Goal: Navigation & Orientation: Understand site structure

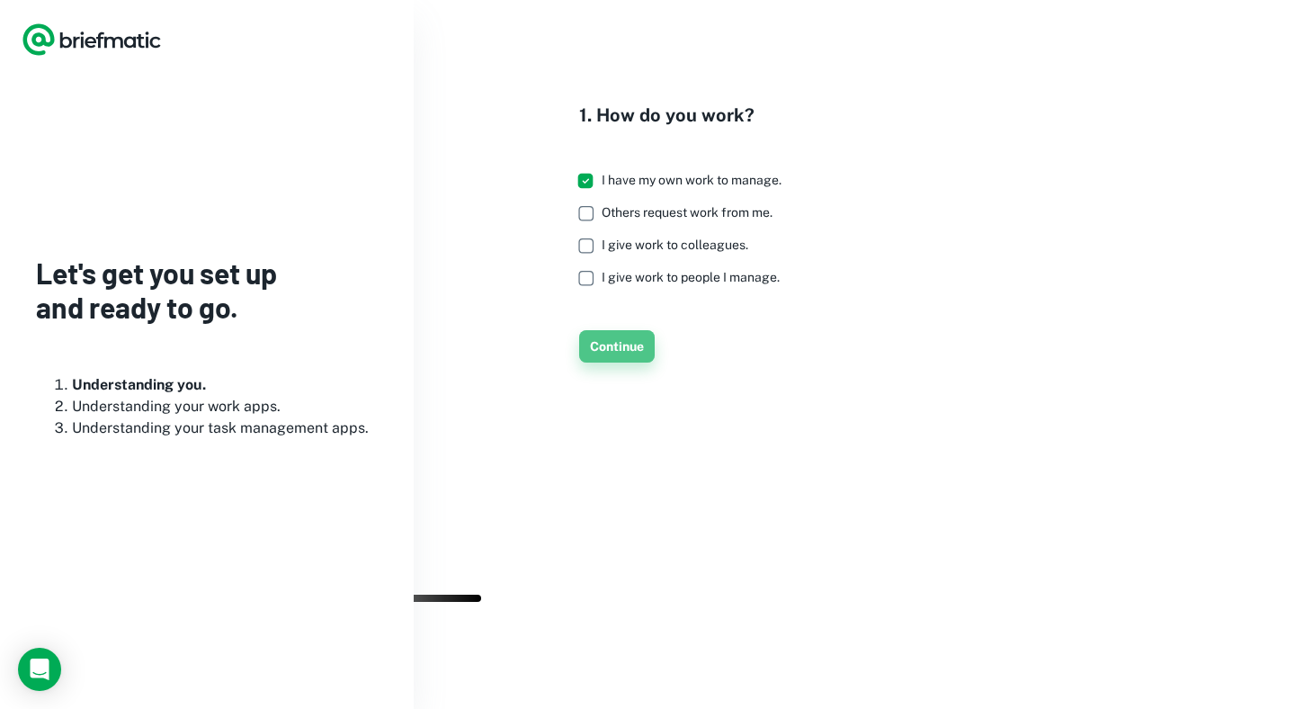
click at [623, 363] on button "Continue" at bounding box center [617, 346] width 76 height 32
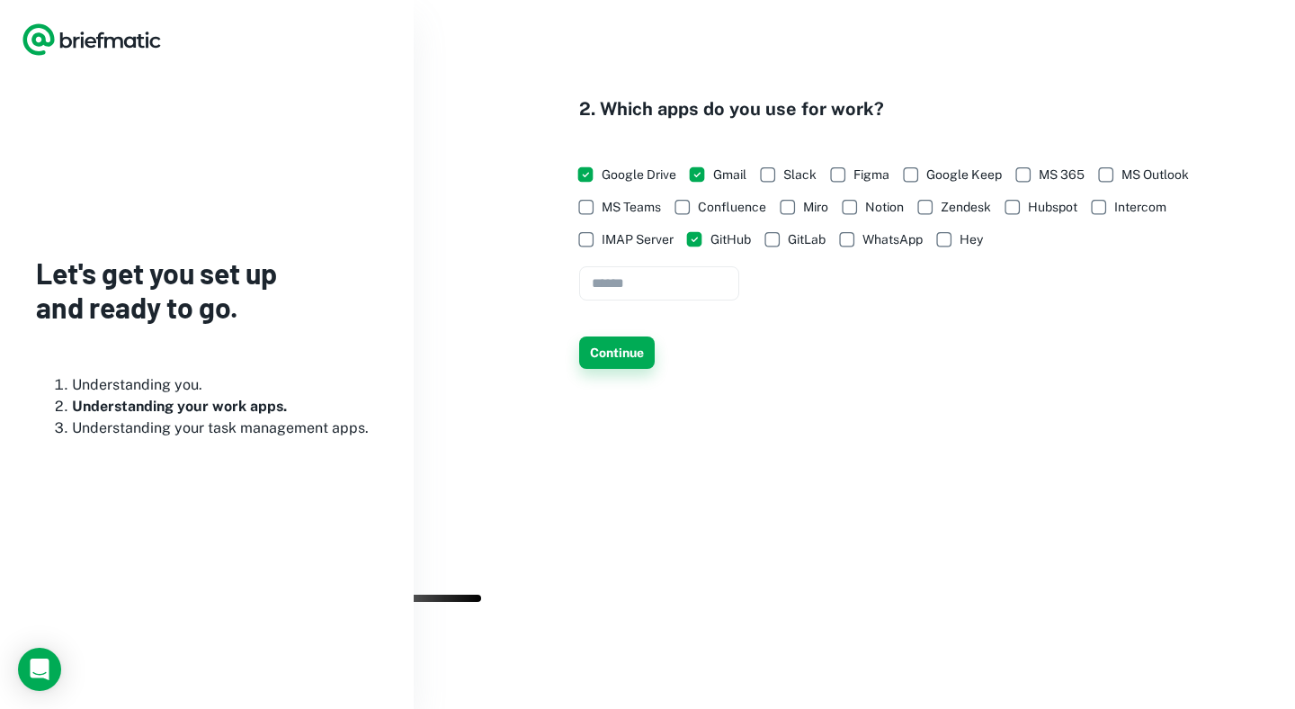
click at [632, 369] on button "Continue" at bounding box center [617, 352] width 76 height 32
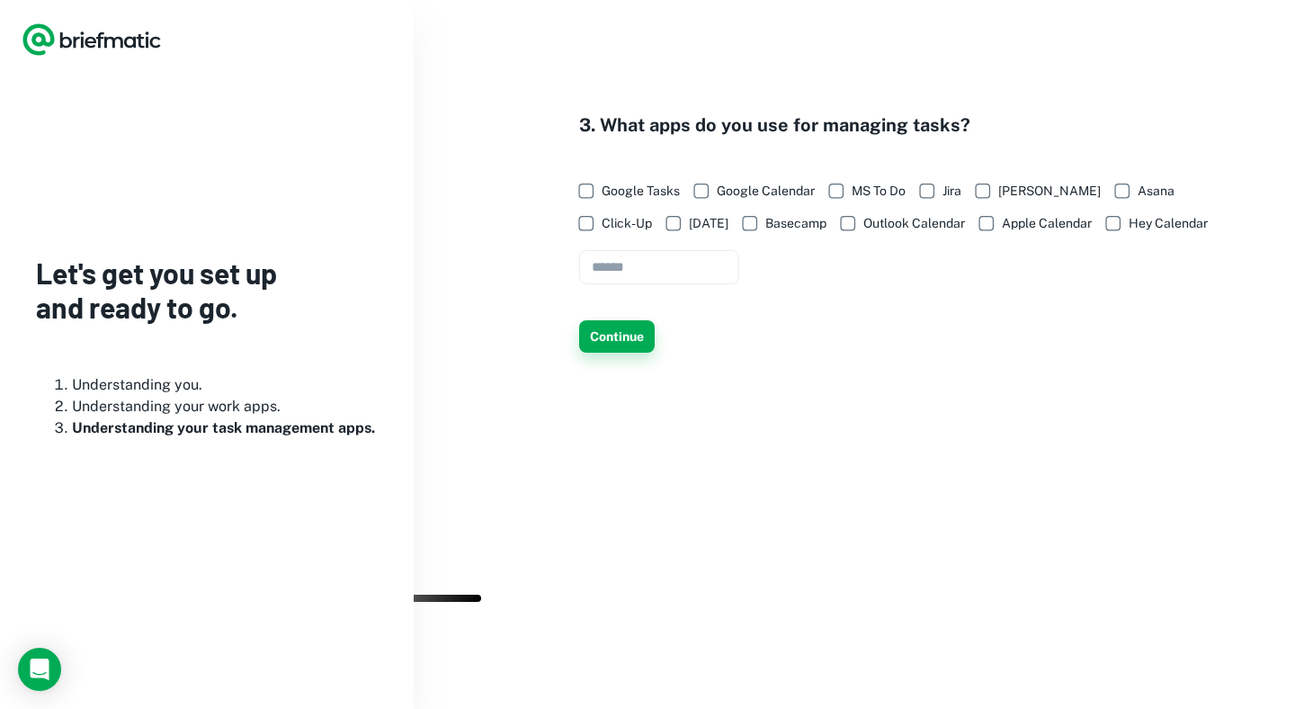
click at [638, 353] on button "Continue" at bounding box center [617, 336] width 76 height 32
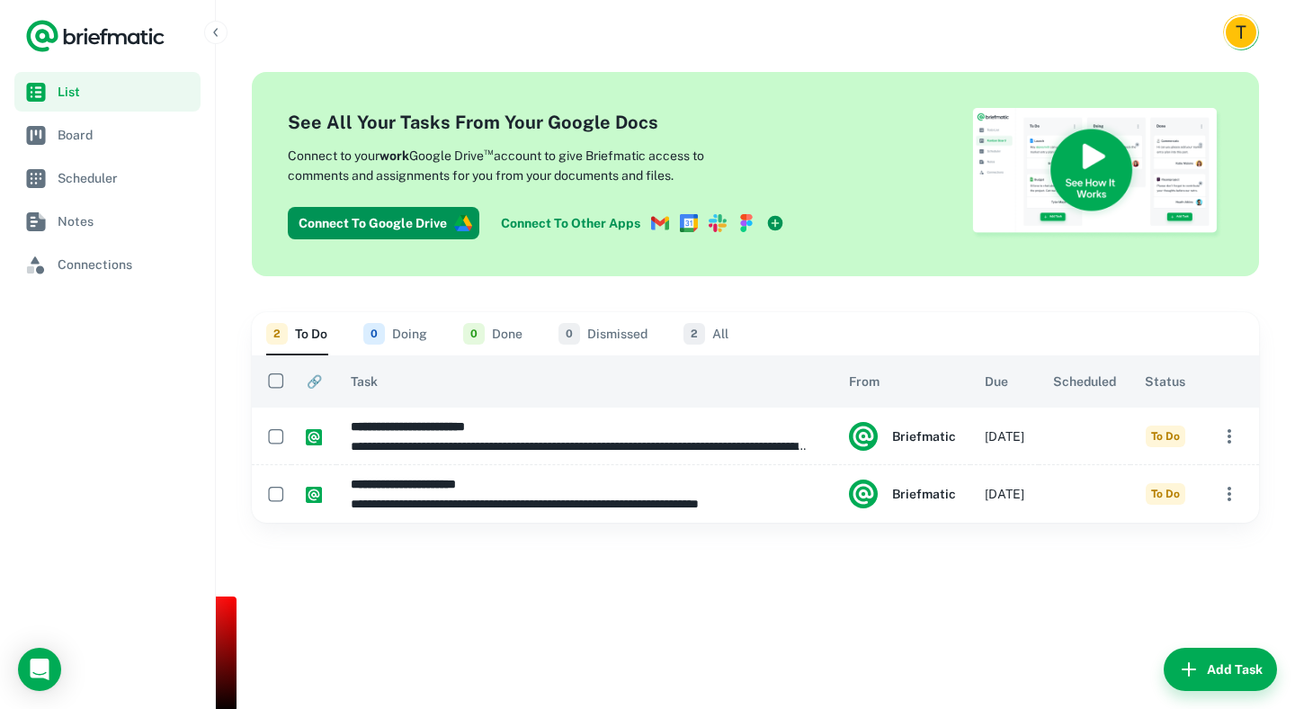
click at [90, 346] on nav "List Board Scheduler Notes Connections" at bounding box center [107, 390] width 215 height 637
click at [81, 126] on span "Board" at bounding box center [126, 135] width 136 height 20
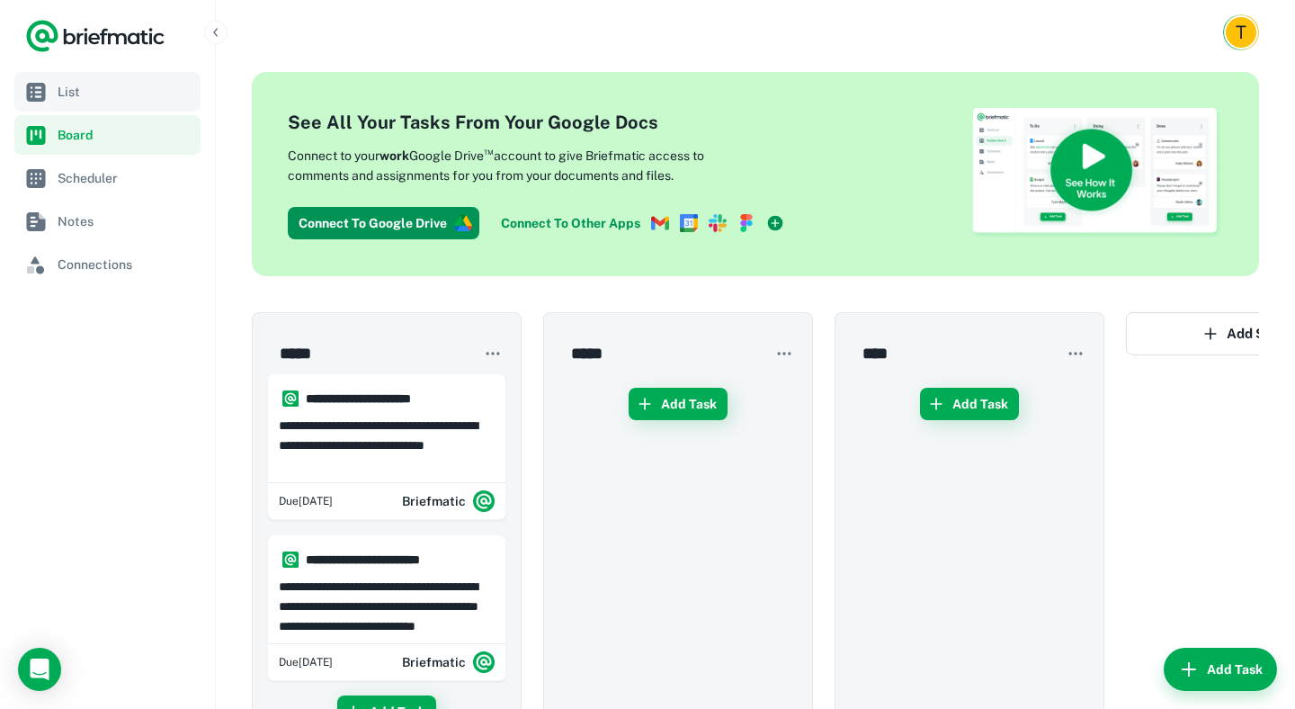
click at [79, 91] on span "List" at bounding box center [126, 92] width 136 height 20
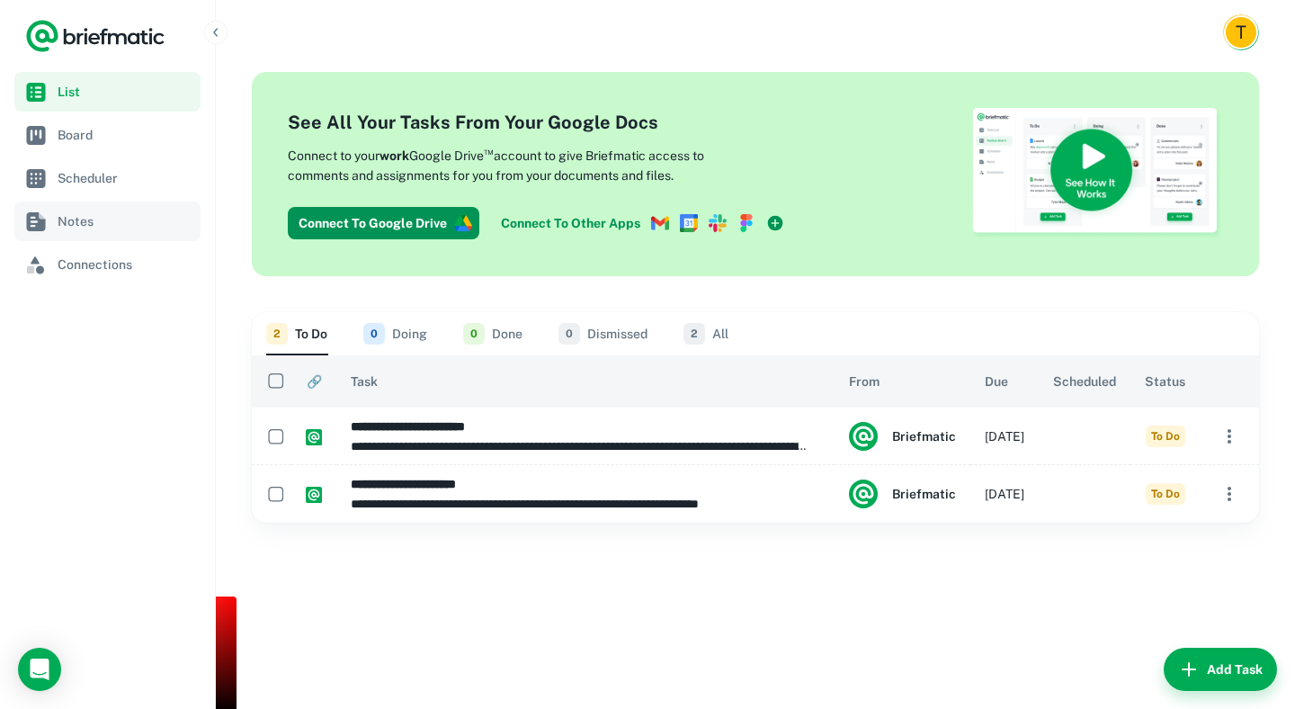
click at [106, 227] on span "Notes" at bounding box center [126, 221] width 136 height 20
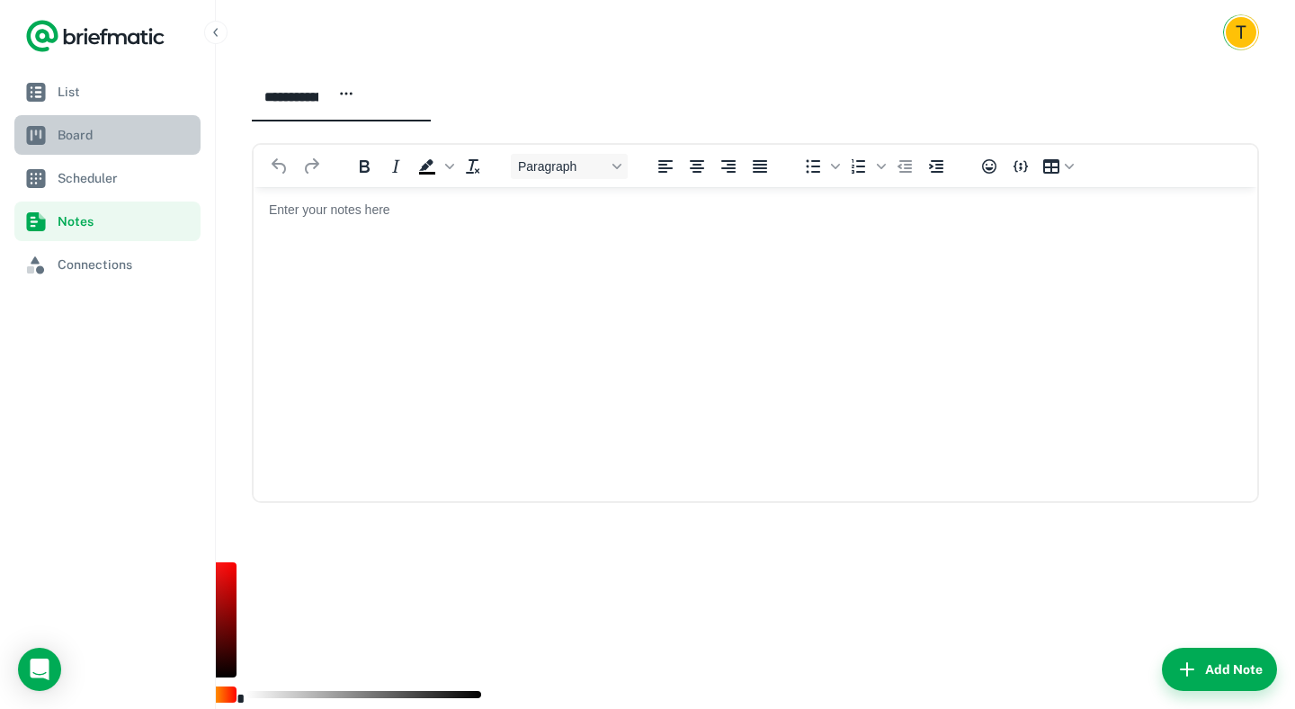
click at [90, 151] on link "Board" at bounding box center [107, 135] width 186 height 40
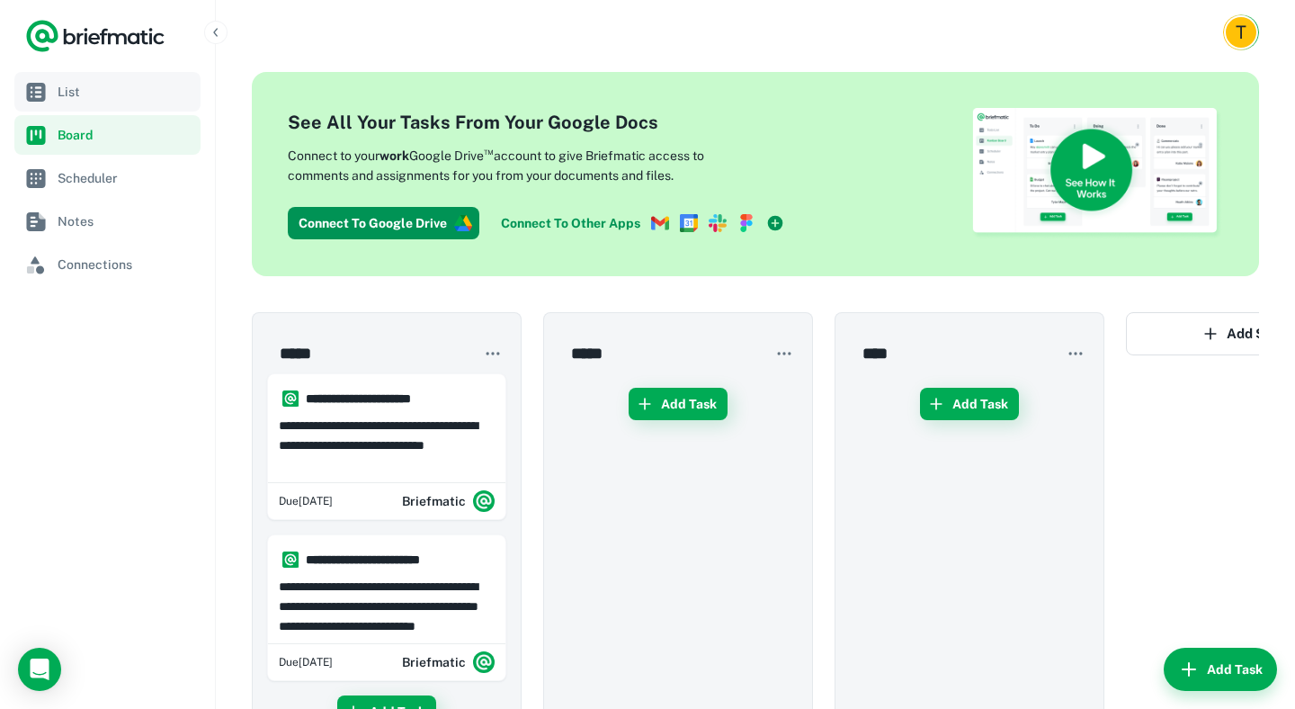
click at [111, 102] on link "List" at bounding box center [107, 92] width 186 height 40
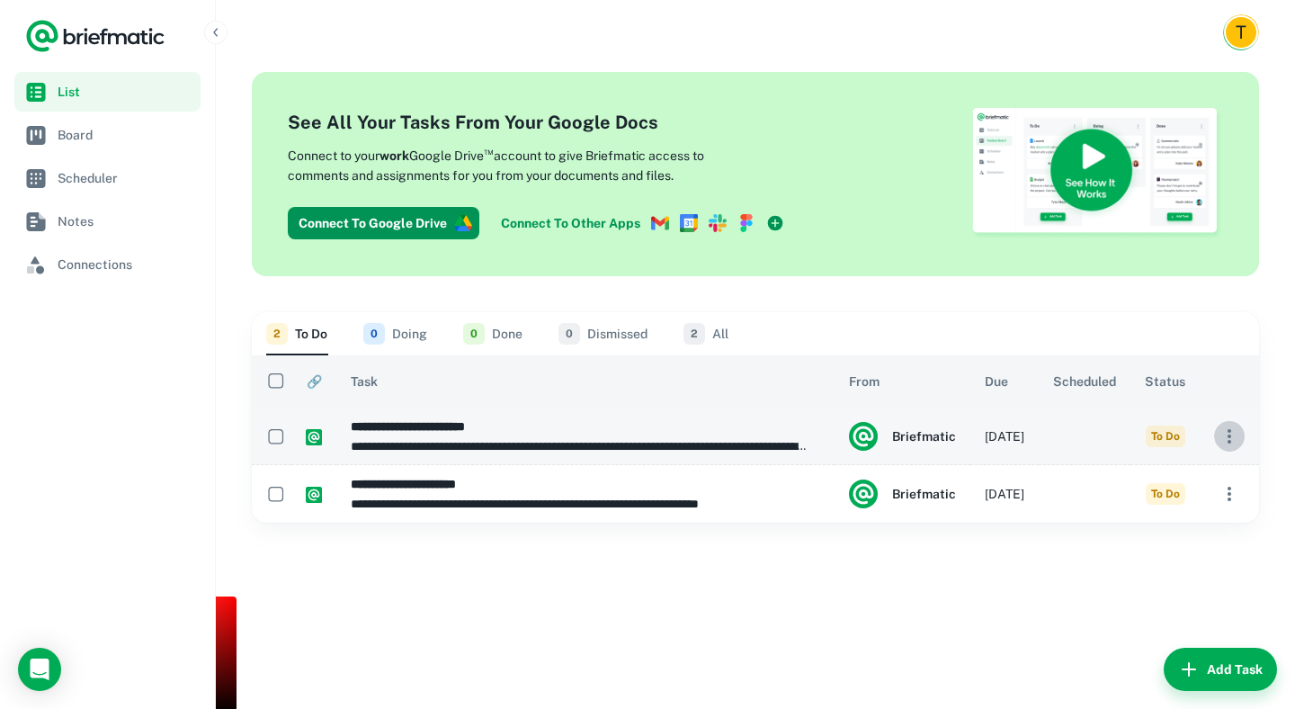
click at [1222, 439] on icon "button" at bounding box center [1230, 437] width 22 height 22
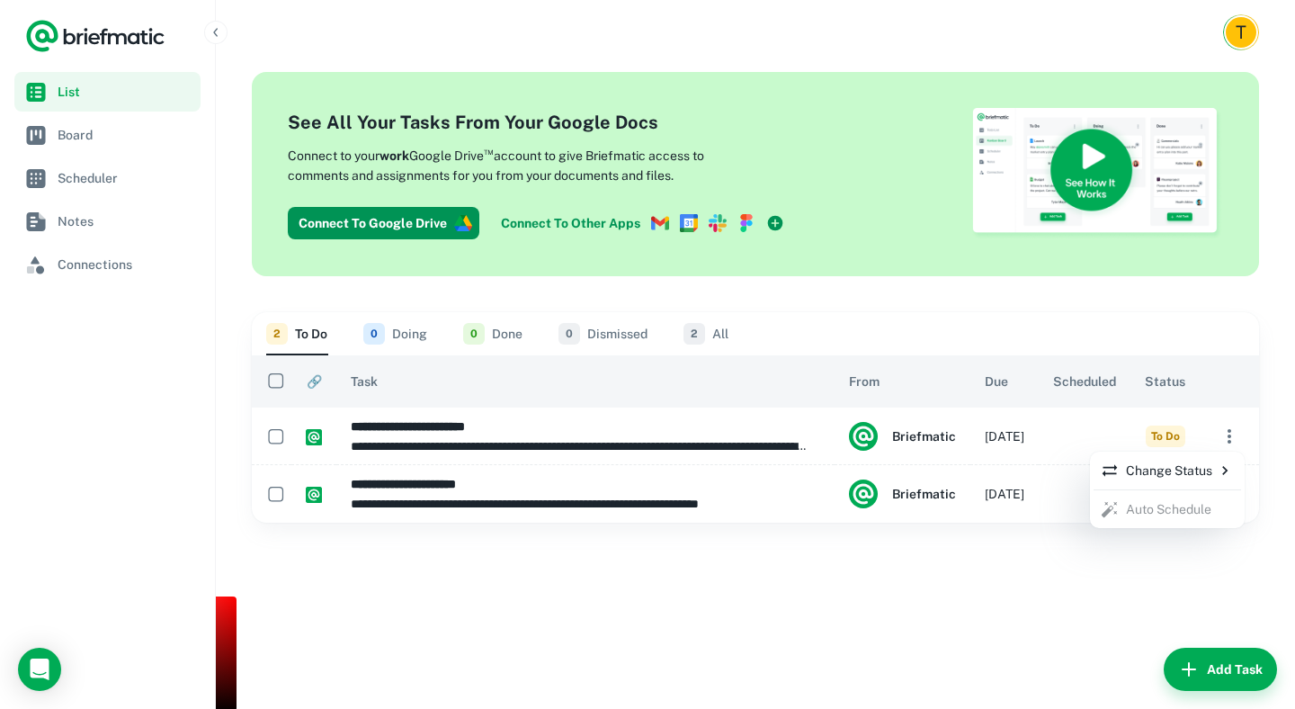
click at [1034, 582] on div at bounding box center [647, 354] width 1295 height 709
click at [154, 253] on link "Connections" at bounding box center [107, 265] width 186 height 40
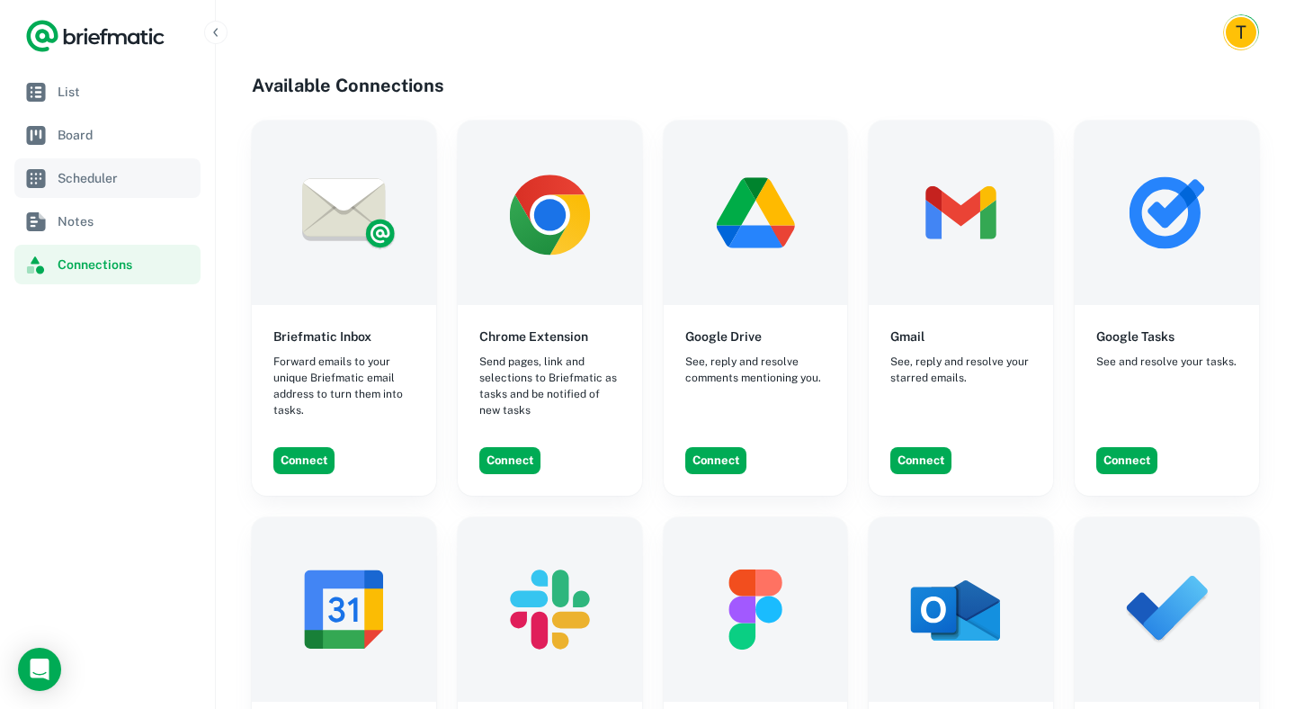
click at [73, 160] on link "Scheduler" at bounding box center [107, 178] width 186 height 40
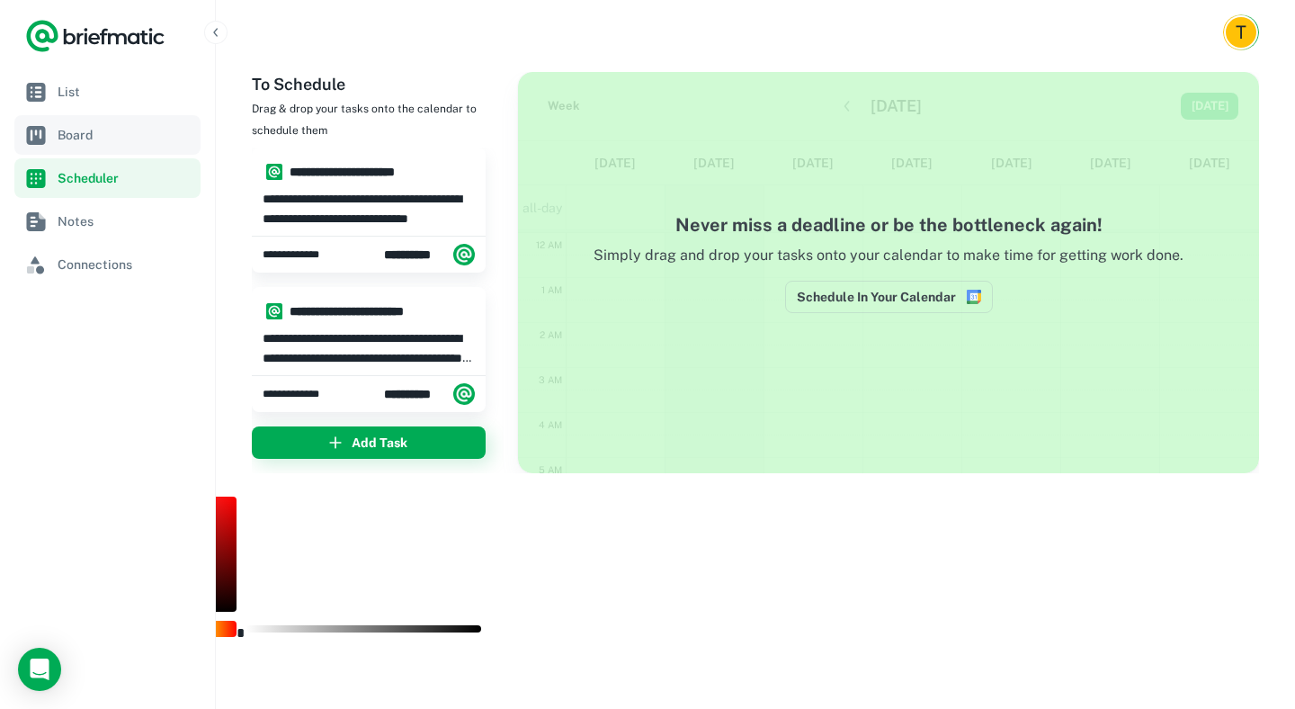
scroll to position [271, 0]
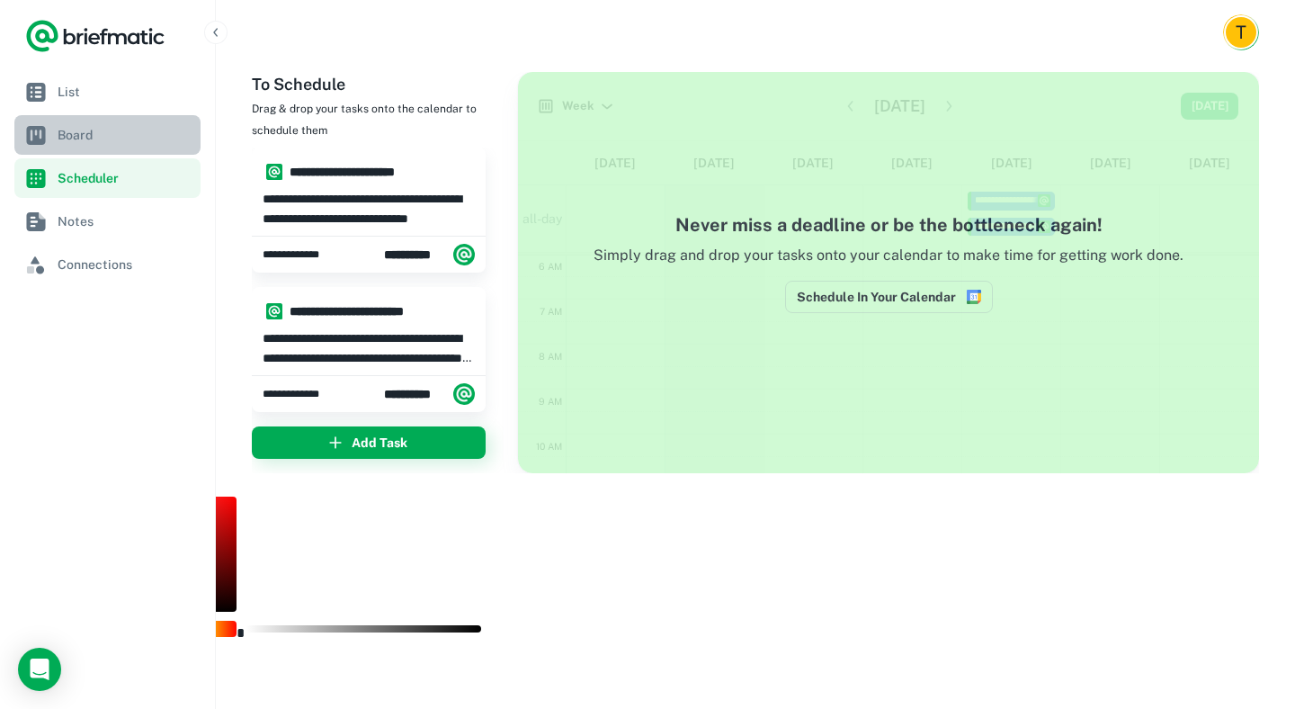
click at [45, 129] on span "Board" at bounding box center [36, 135] width 22 height 22
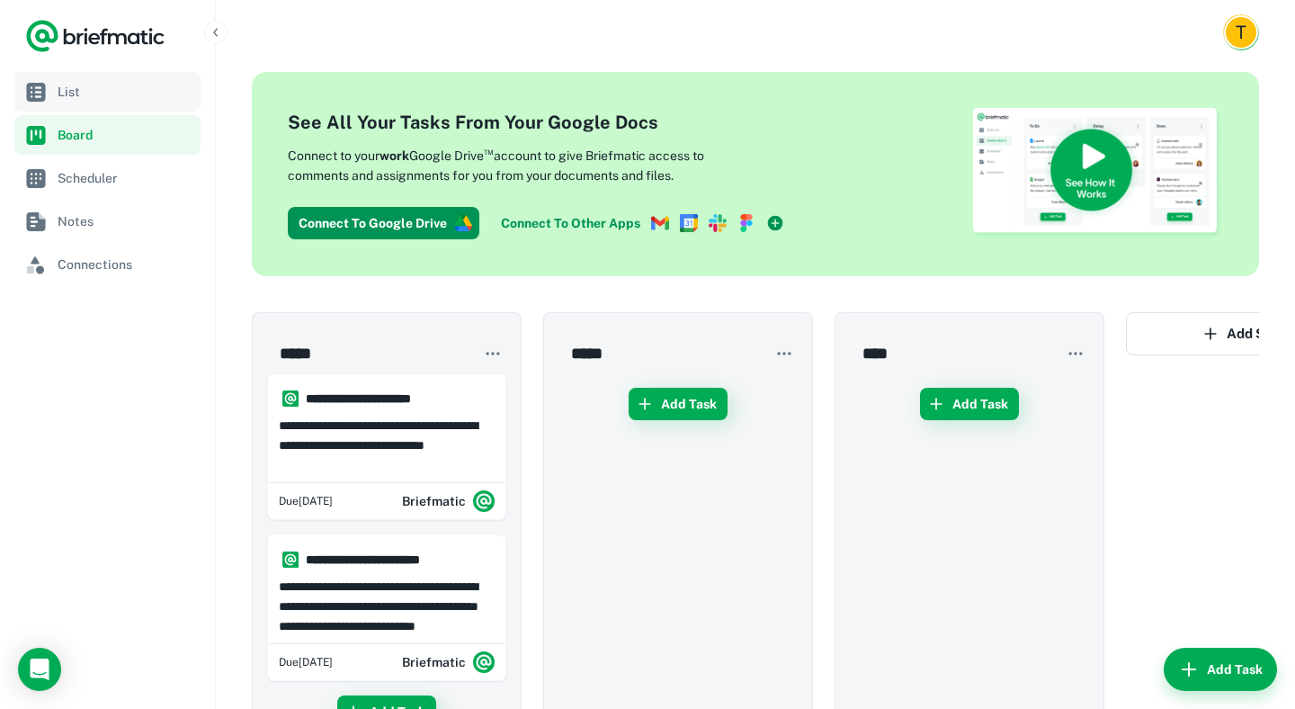
click at [45, 91] on span "List" at bounding box center [36, 92] width 22 height 22
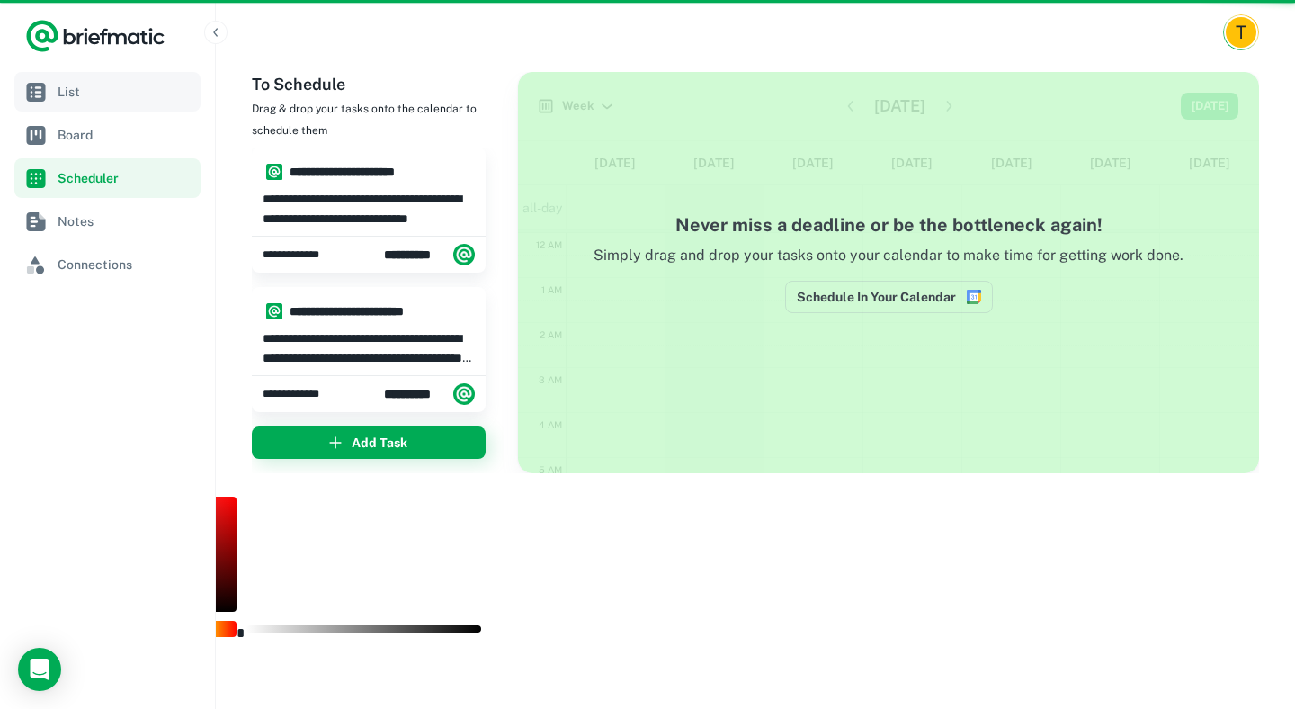
scroll to position [271, 0]
